Goal: Find specific page/section: Find specific page/section

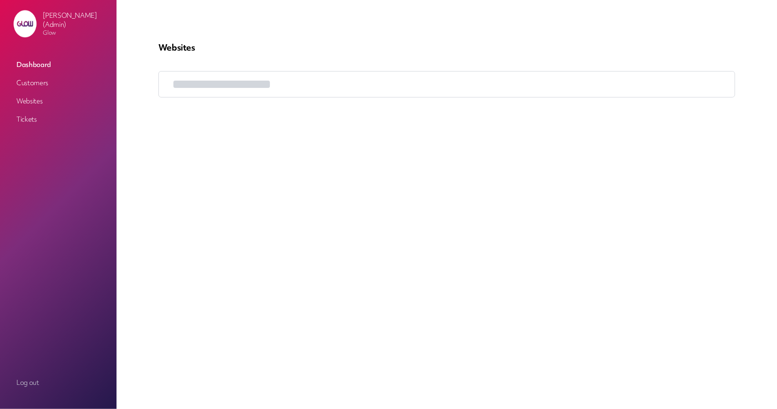
click at [39, 84] on link "Customers" at bounding box center [58, 83] width 91 height 16
